Goal: Task Accomplishment & Management: Complete application form

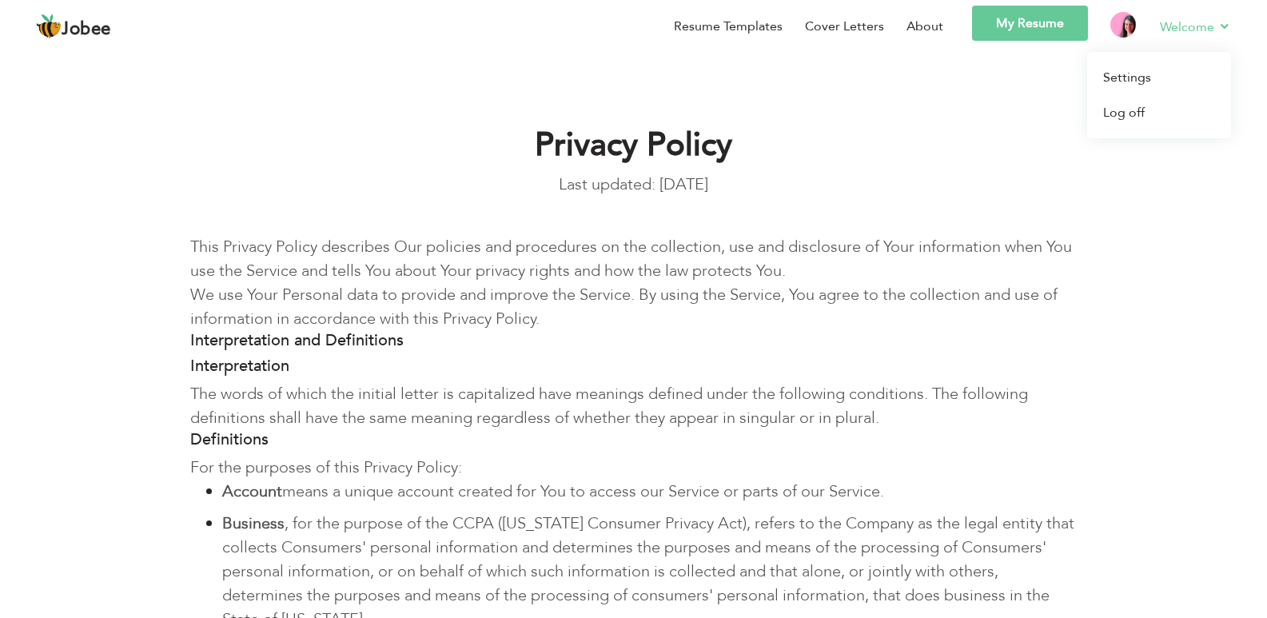
click at [1193, 34] on link "Welcome" at bounding box center [1195, 27] width 71 height 20
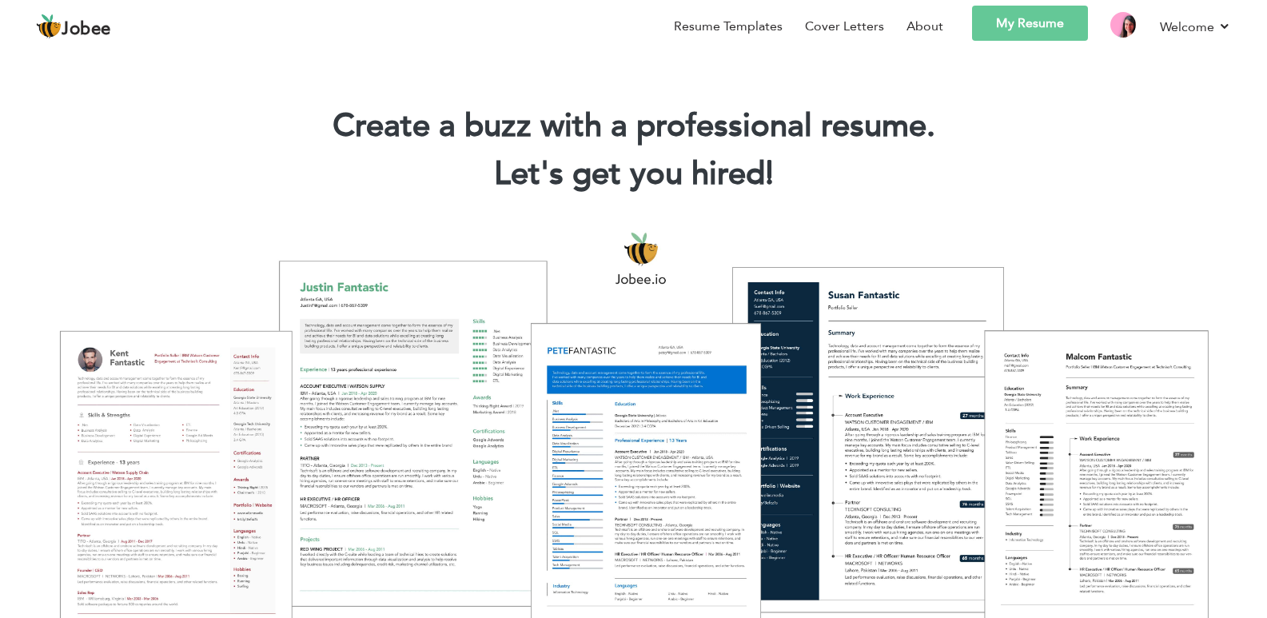
click at [992, 34] on link "My Resume" at bounding box center [1030, 23] width 116 height 35
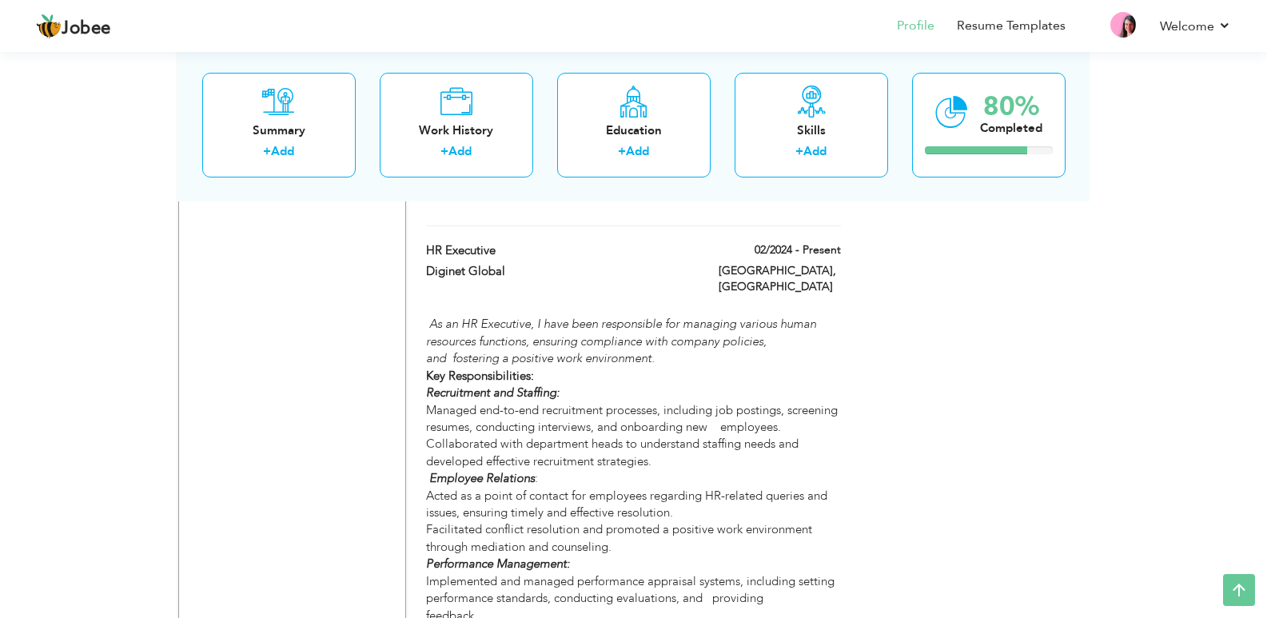
scroll to position [1627, 0]
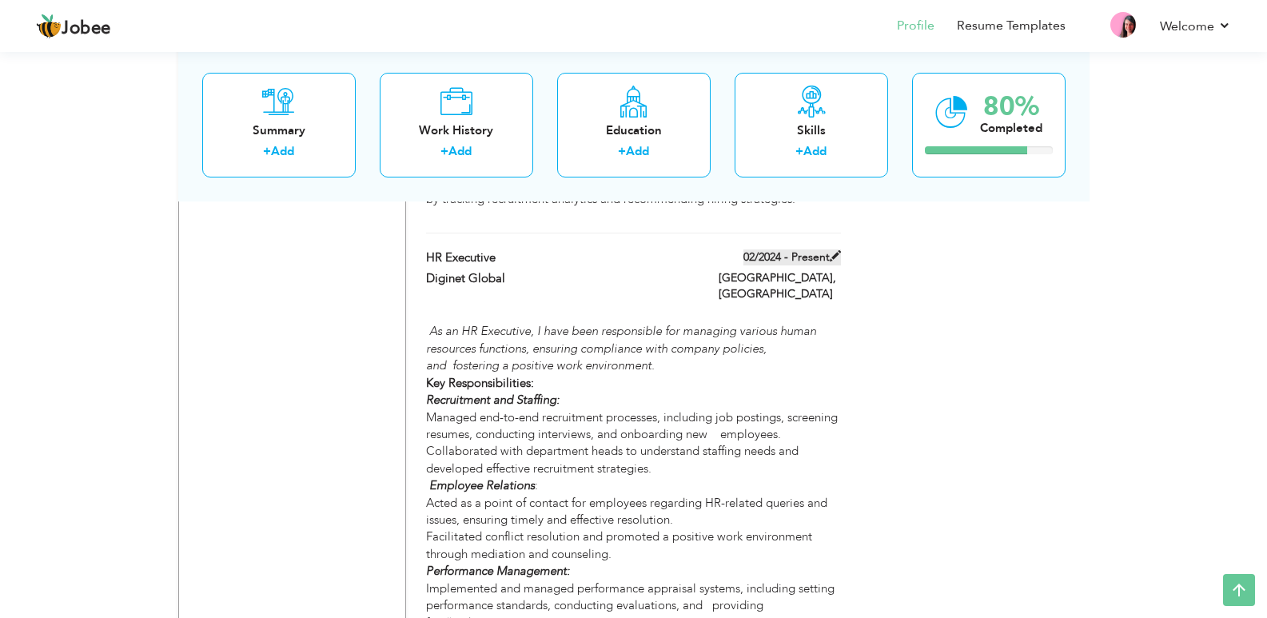
click at [823, 253] on label "02/2024 - Present" at bounding box center [791, 257] width 97 height 16
type input "HR Executive"
type input "Diginet Global"
type input "02/2024"
type input "[GEOGRAPHIC_DATA]"
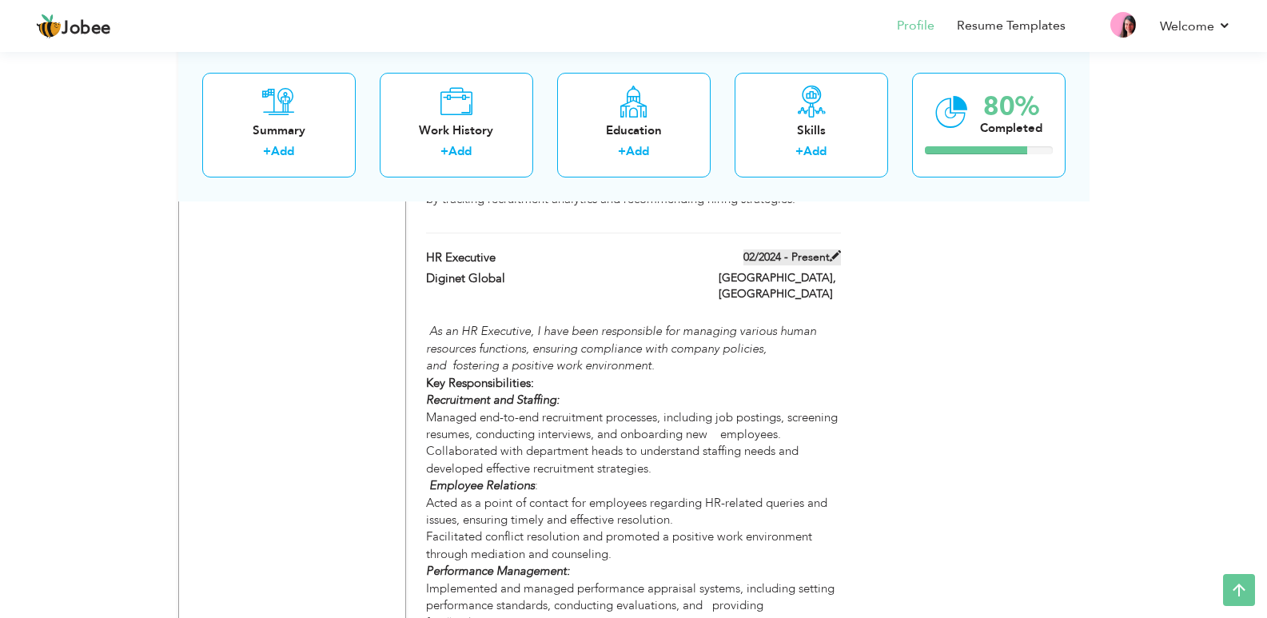
type input "[GEOGRAPHIC_DATA]"
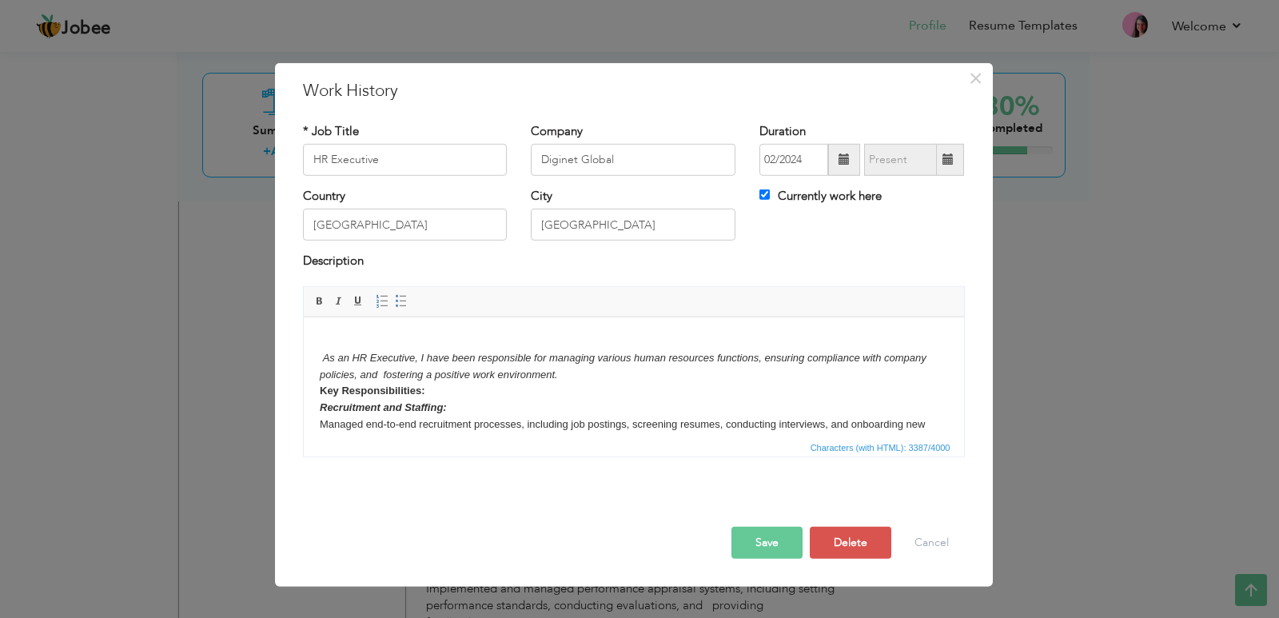
click at [811, 196] on label "Currently work here" at bounding box center [820, 196] width 122 height 17
click at [770, 196] on input "Currently work here" at bounding box center [764, 194] width 10 height 10
checkbox input "false"
click at [945, 157] on span at bounding box center [947, 158] width 11 height 11
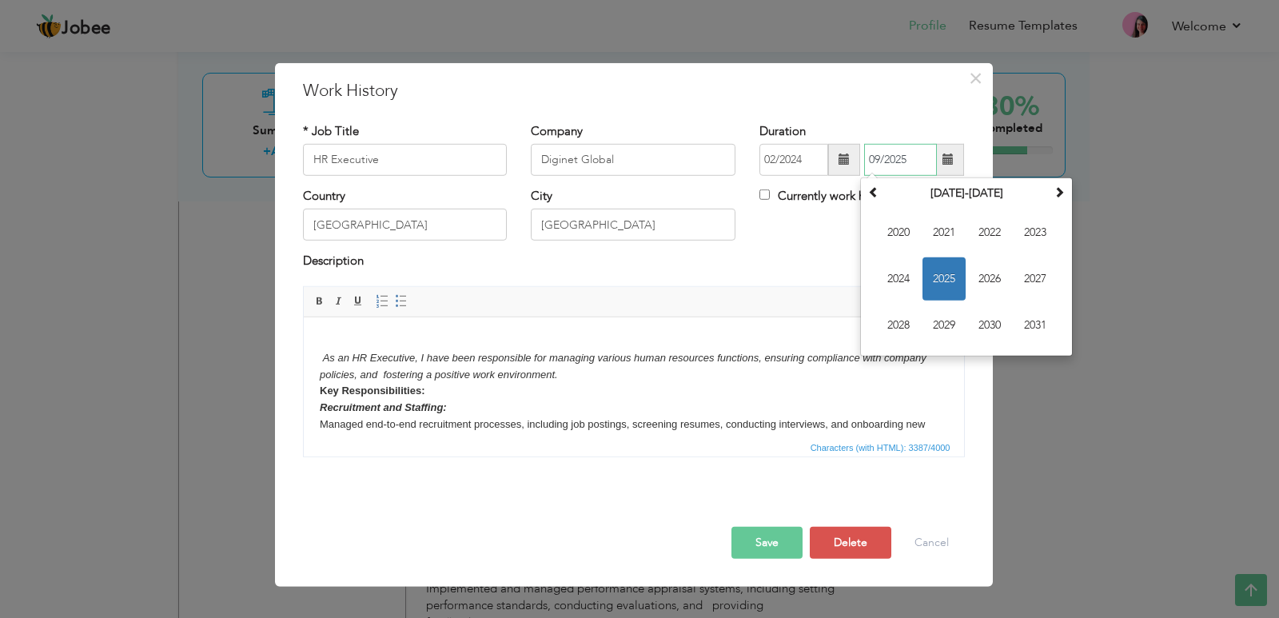
click at [933, 263] on span "2025" at bounding box center [943, 278] width 43 height 43
click at [1024, 226] on span "Apr" at bounding box center [1034, 232] width 43 height 43
type input "04/2025"
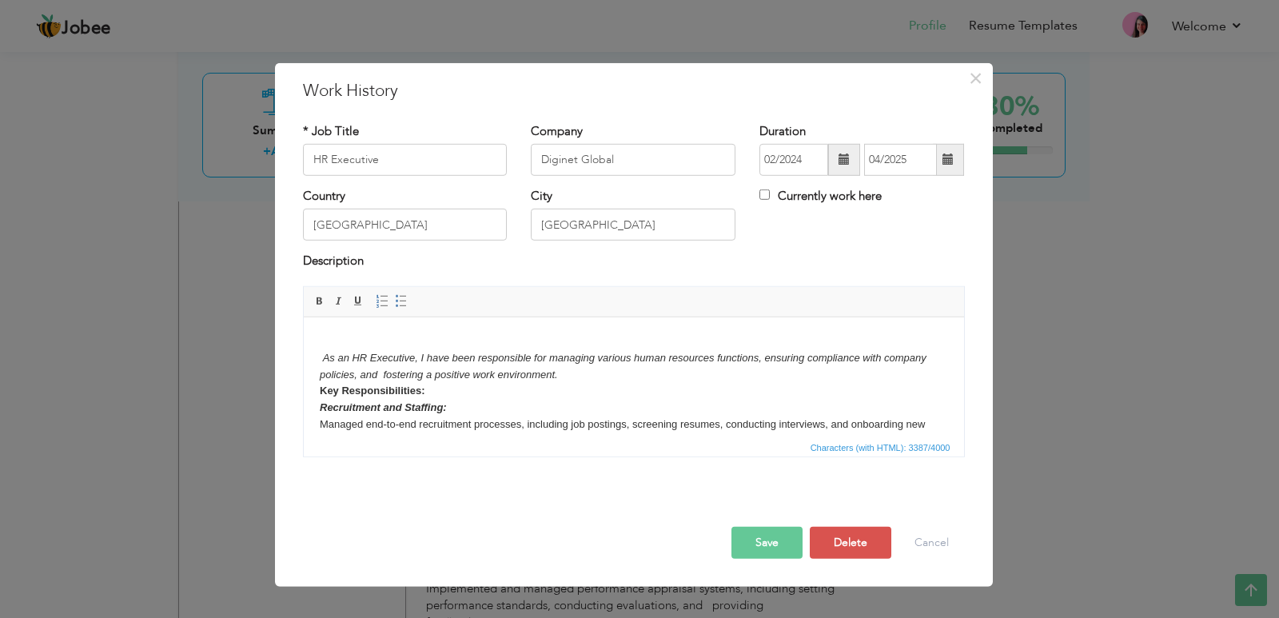
click at [788, 537] on button "Save" at bounding box center [766, 543] width 71 height 32
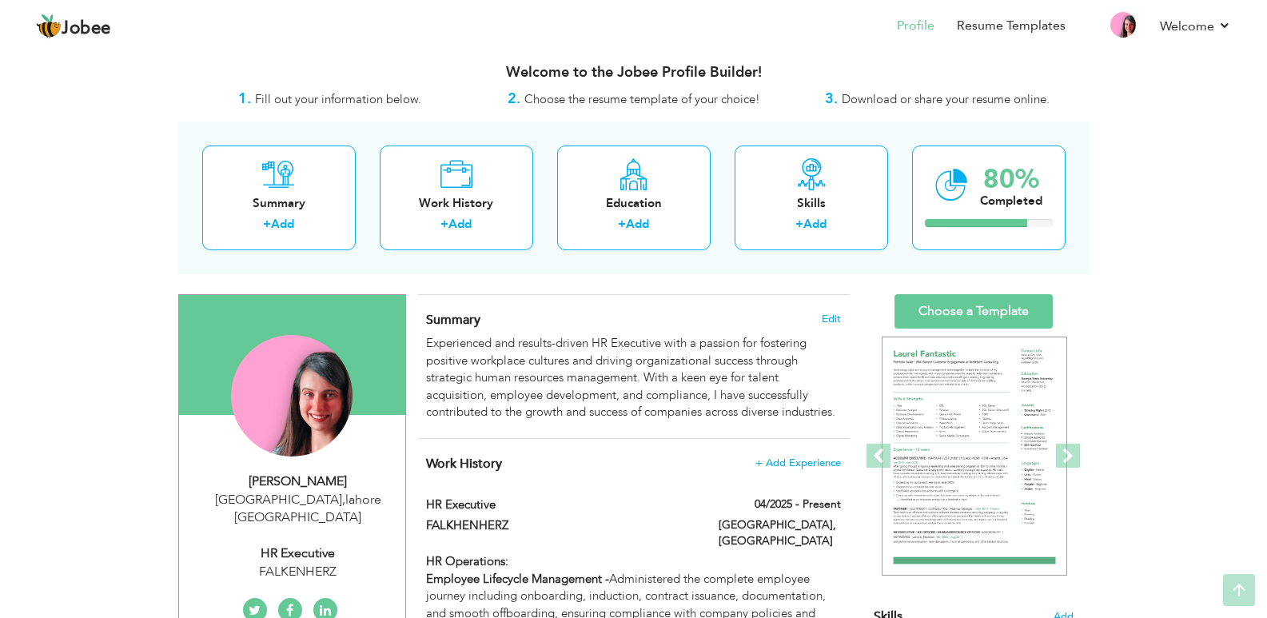
scroll to position [0, 0]
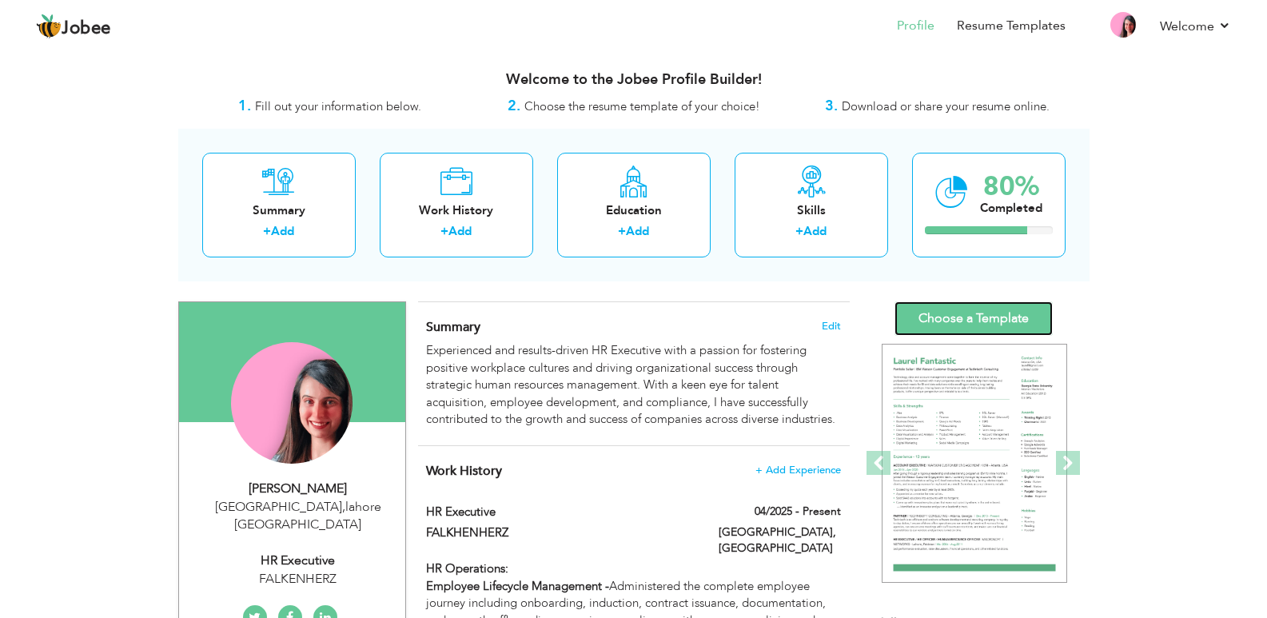
click at [987, 312] on link "Choose a Template" at bounding box center [973, 318] width 158 height 34
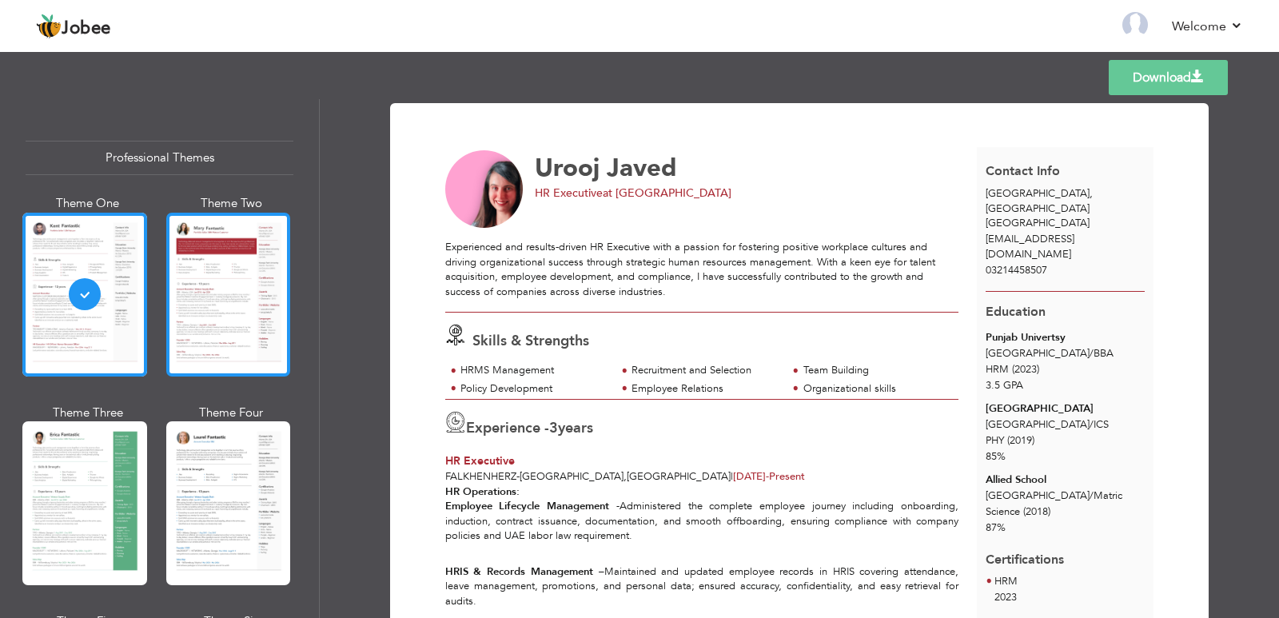
click at [273, 344] on div at bounding box center [228, 295] width 125 height 164
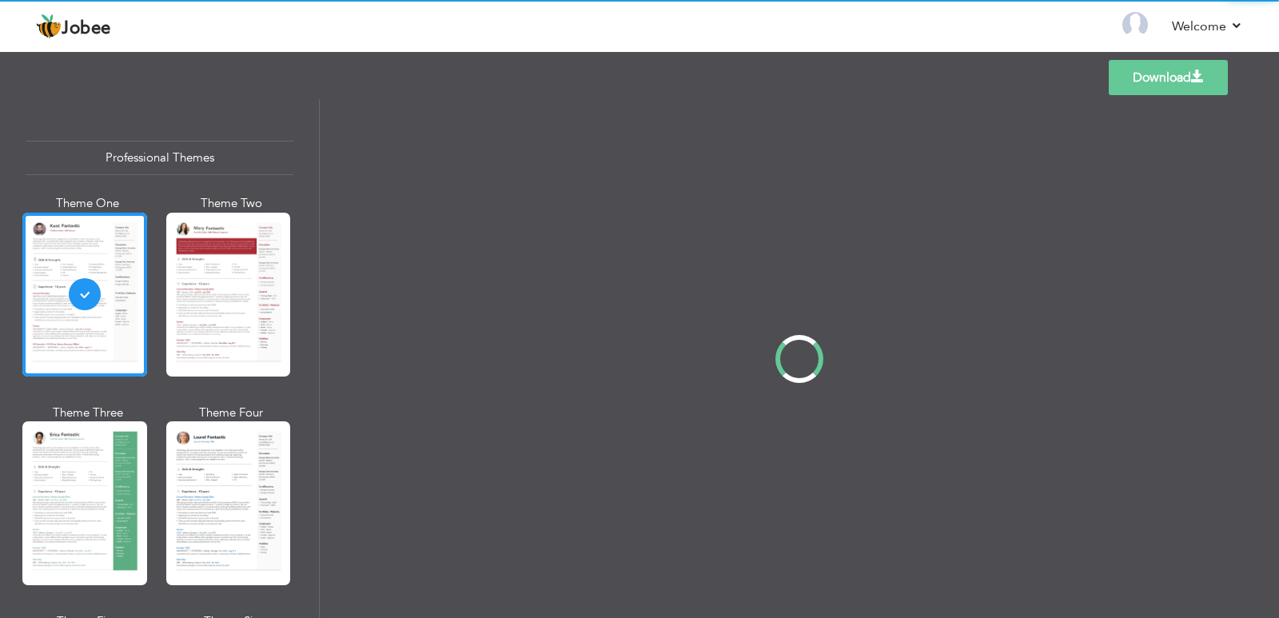
click at [252, 499] on div "Professional Themes Theme One Theme Two Theme Three Theme Four" at bounding box center [639, 358] width 1279 height 519
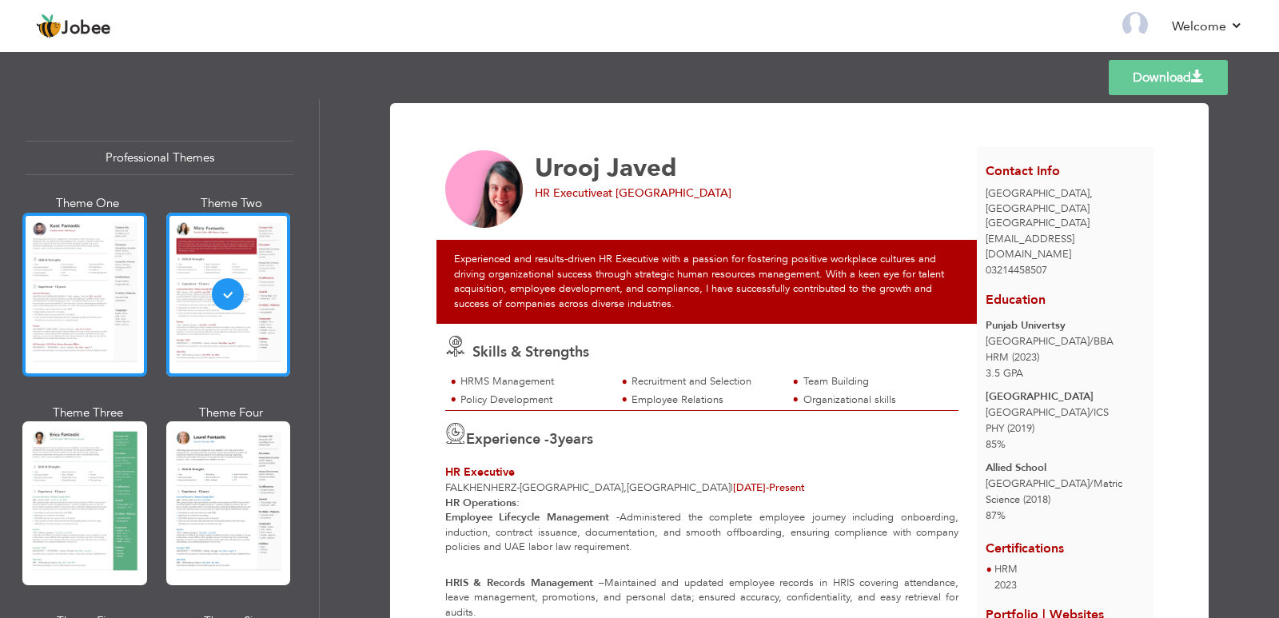
click at [137, 340] on div at bounding box center [84, 295] width 125 height 164
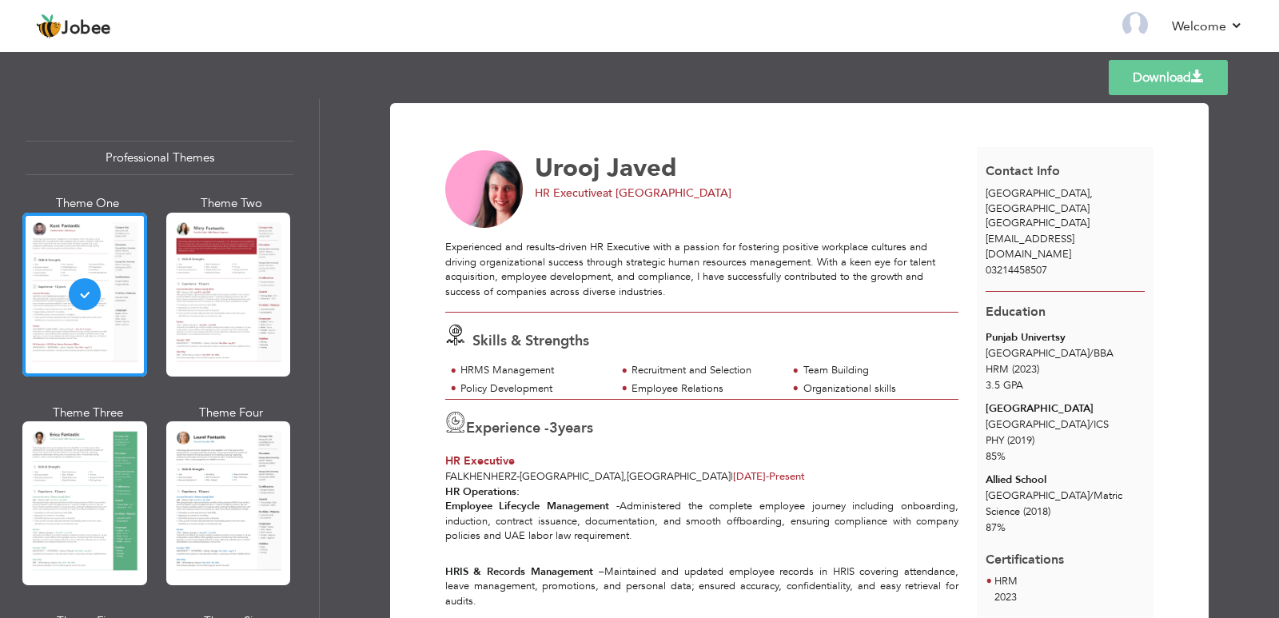
click at [1152, 86] on link "Download" at bounding box center [1167, 77] width 119 height 35
